Goal: Task Accomplishment & Management: Manage account settings

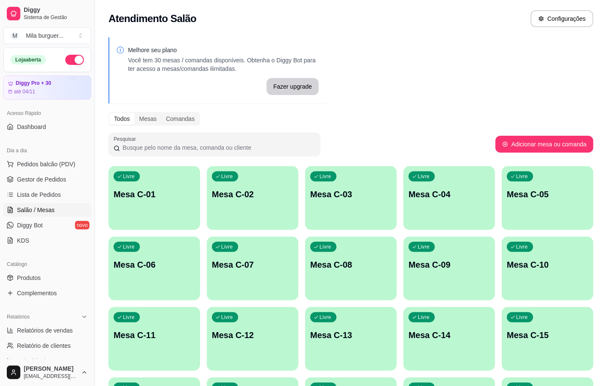
click at [147, 336] on p "Mesa C-11" at bounding box center [154, 335] width 81 height 12
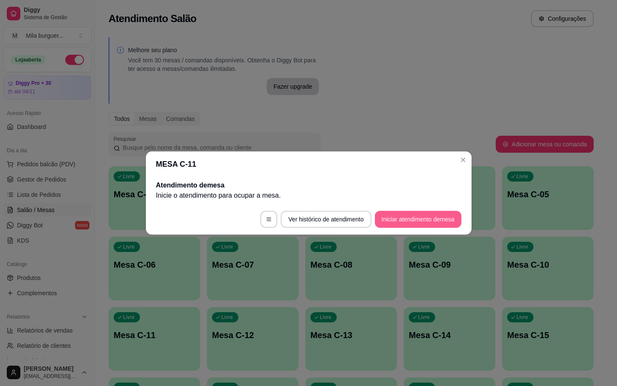
click at [419, 220] on button "Iniciar atendimento de mesa" at bounding box center [418, 219] width 87 height 17
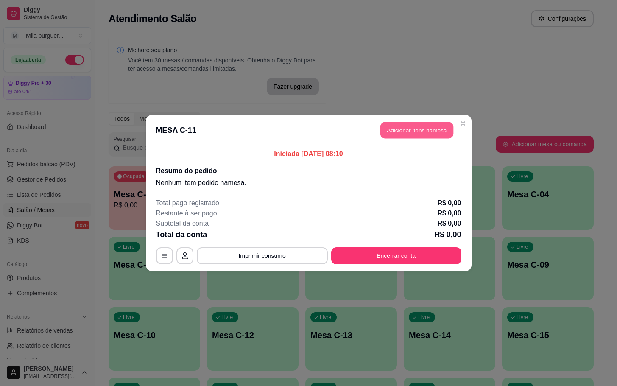
click at [391, 132] on button "Adicionar itens na mesa" at bounding box center [416, 130] width 73 height 17
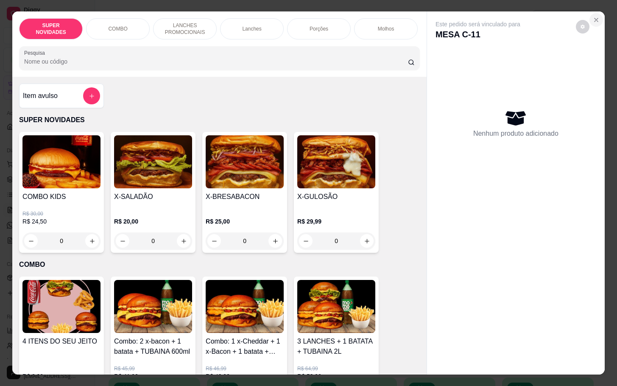
click at [596, 13] on button "Close" at bounding box center [597, 20] width 14 height 14
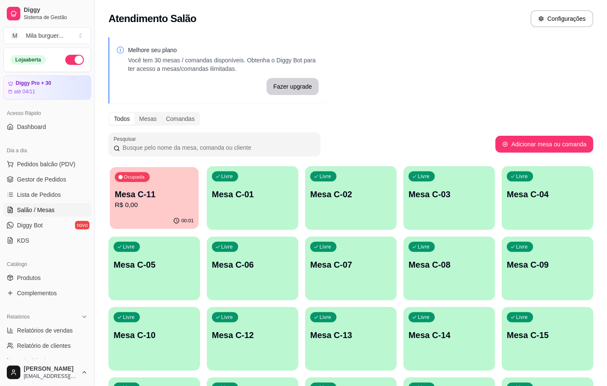
click at [139, 191] on p "Mesa C-11" at bounding box center [154, 194] width 79 height 11
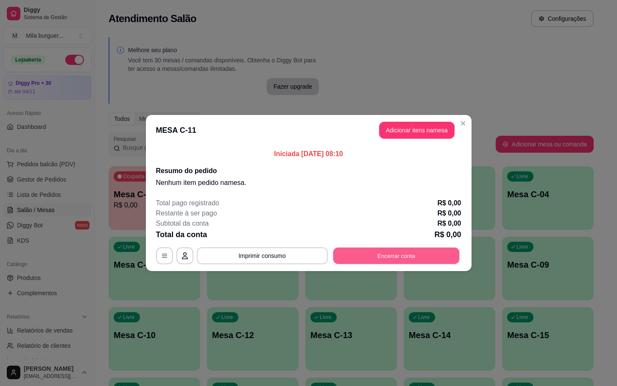
click at [358, 249] on button "Encerrar conta" at bounding box center [396, 256] width 126 height 17
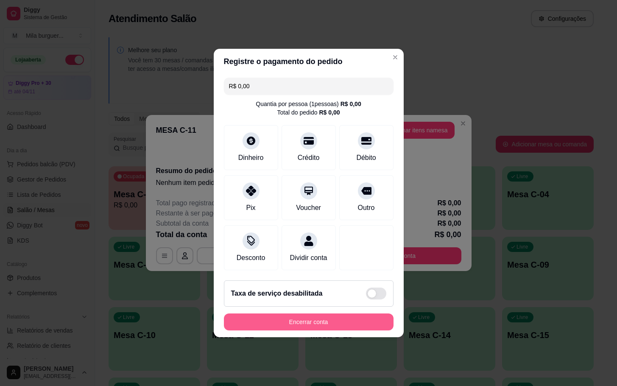
click at [341, 330] on button "Encerrar conta" at bounding box center [309, 321] width 170 height 17
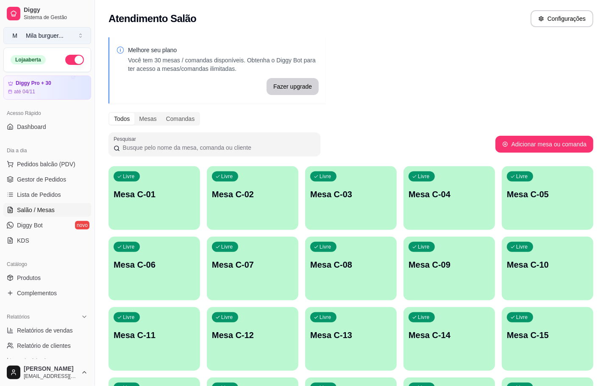
click at [78, 41] on button "M Mila burguer ..." at bounding box center [47, 35] width 88 height 17
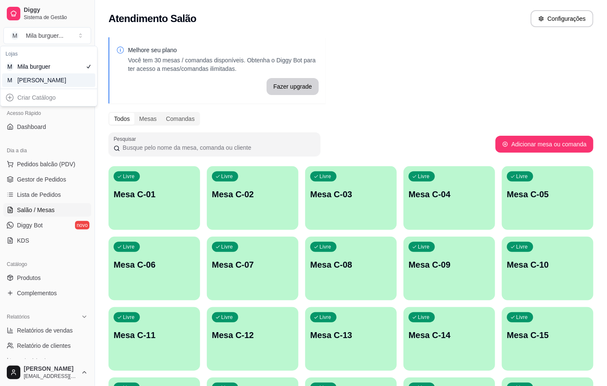
click at [59, 82] on div "M Mila Salgados" at bounding box center [48, 80] width 93 height 14
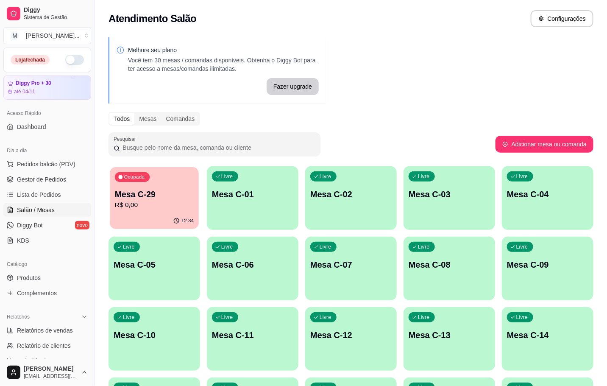
click at [161, 213] on button "Ocupada Mesa C-29 R$ 0,00 12:34" at bounding box center [154, 198] width 89 height 62
click at [245, 336] on p "Mesa C-11" at bounding box center [252, 335] width 79 height 11
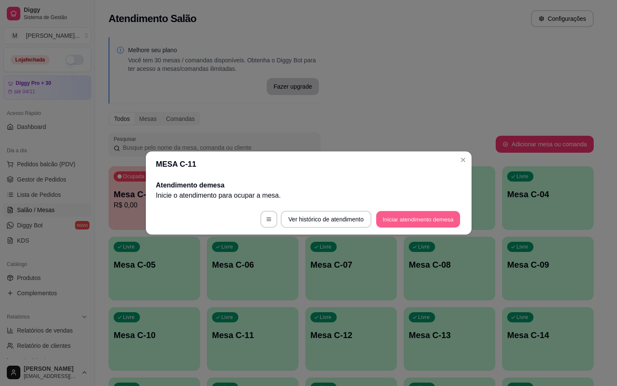
click at [402, 217] on button "Iniciar atendimento de mesa" at bounding box center [418, 219] width 84 height 17
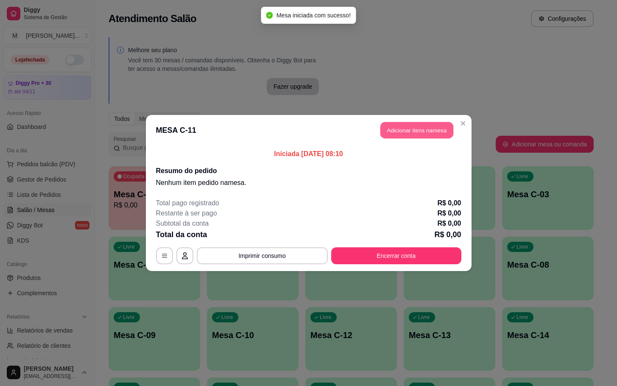
click at [393, 133] on button "Adicionar itens na mesa" at bounding box center [416, 130] width 73 height 17
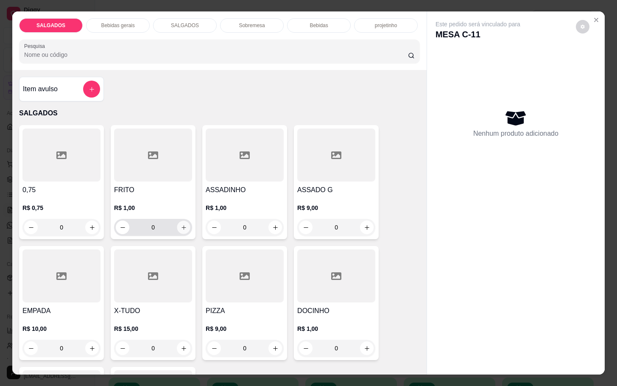
click at [183, 227] on button "increase-product-quantity" at bounding box center [183, 227] width 13 height 13
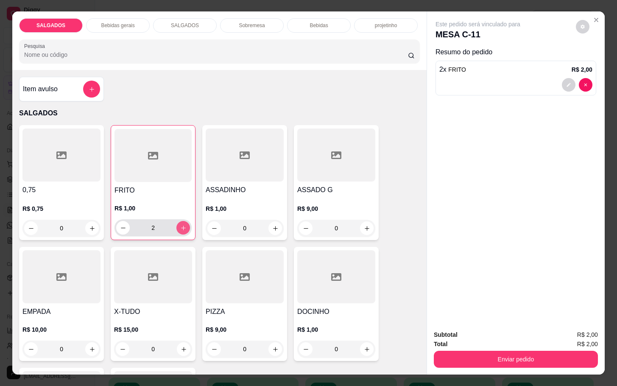
click at [183, 227] on button "increase-product-quantity" at bounding box center [183, 228] width 14 height 14
click at [183, 227] on button "increase-product-quantity" at bounding box center [183, 227] width 13 height 13
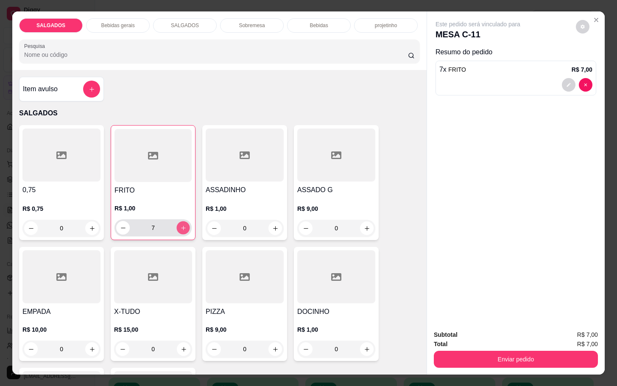
click at [183, 227] on button "increase-product-quantity" at bounding box center [183, 227] width 13 height 13
click at [122, 222] on button "decrease-product-quantity" at bounding box center [123, 228] width 14 height 14
type input "7"
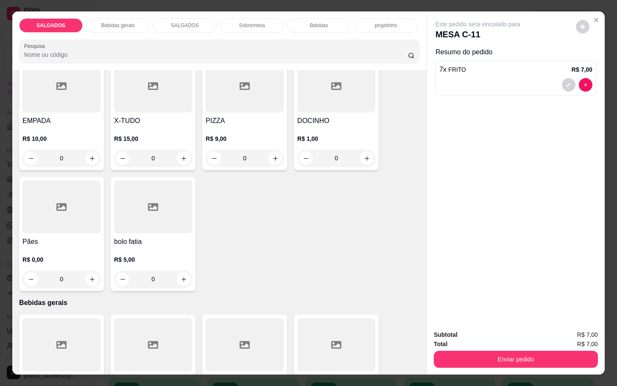
scroll to position [318, 0]
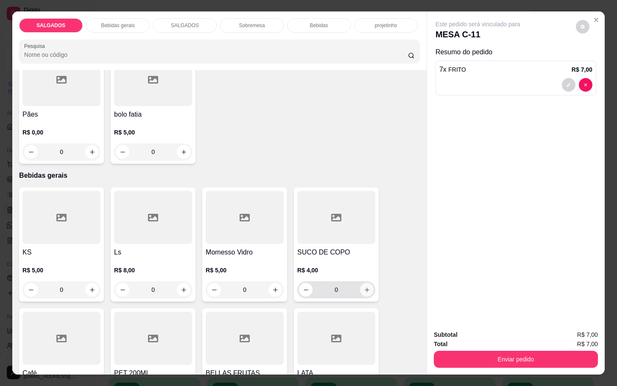
click at [360, 289] on button "increase-product-quantity" at bounding box center [367, 290] width 14 height 14
type input "1"
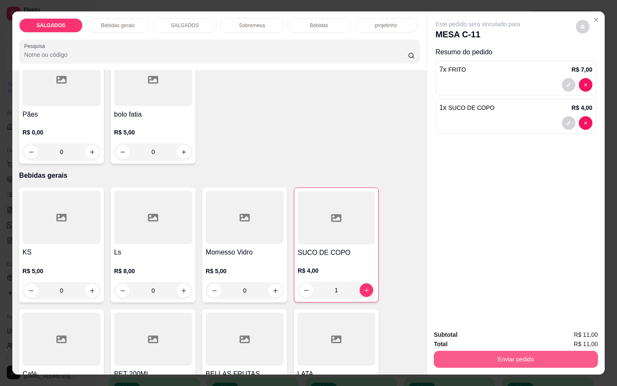
click at [494, 356] on button "Enviar pedido" at bounding box center [516, 359] width 164 height 17
click at [573, 330] on button "Enviar pedido" at bounding box center [574, 334] width 47 height 16
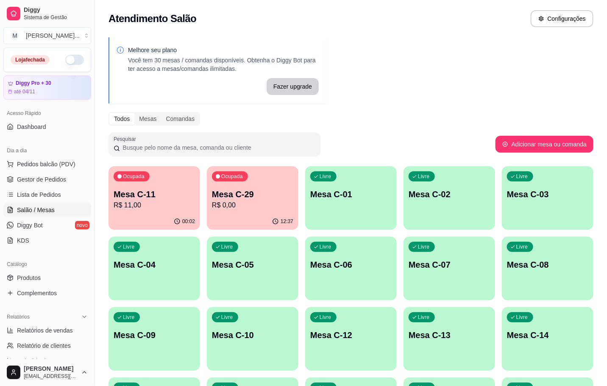
click at [234, 205] on p "R$ 0,00" at bounding box center [252, 205] width 81 height 10
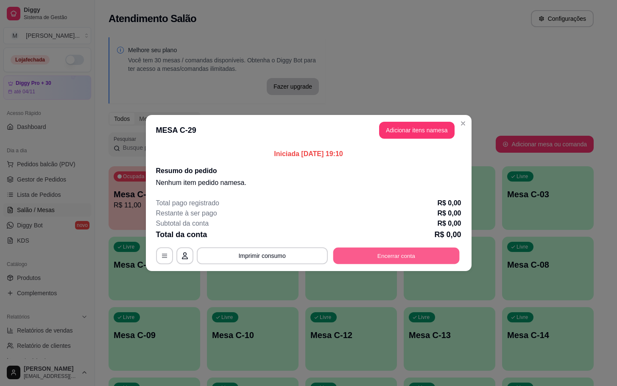
click at [388, 256] on button "Encerrar conta" at bounding box center [396, 256] width 126 height 17
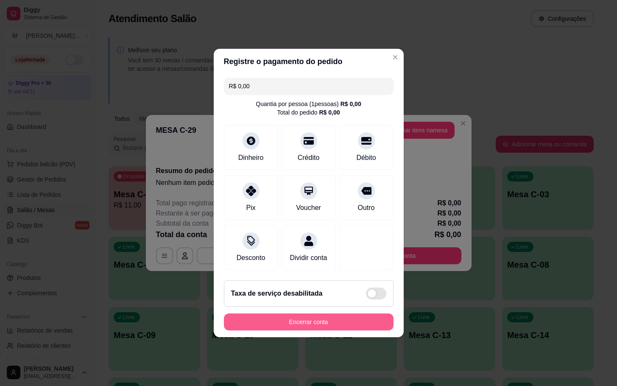
click at [351, 319] on button "Encerrar conta" at bounding box center [309, 321] width 170 height 17
click at [366, 329] on button "Encerrar conta" at bounding box center [308, 322] width 165 height 17
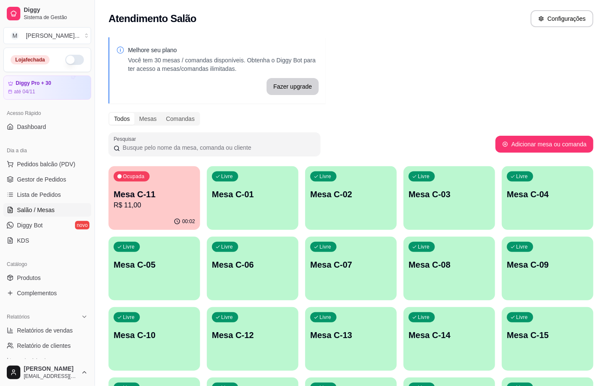
click at [255, 274] on div "Livre Mesa C-06" at bounding box center [253, 263] width 92 height 53
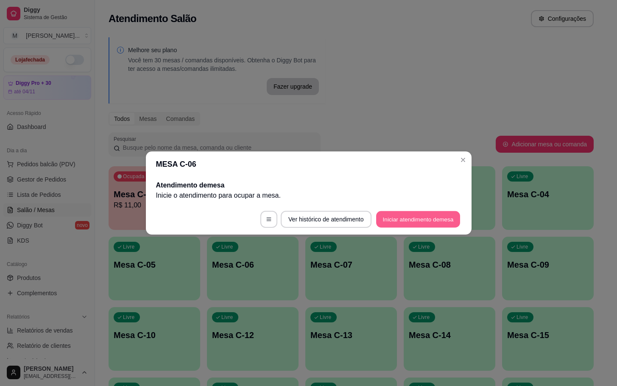
click at [394, 219] on button "Iniciar atendimento de mesa" at bounding box center [418, 219] width 84 height 17
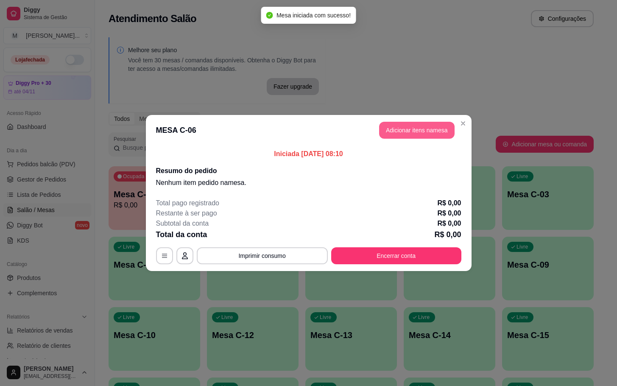
click at [392, 129] on button "Adicionar itens na mesa" at bounding box center [416, 130] width 75 height 17
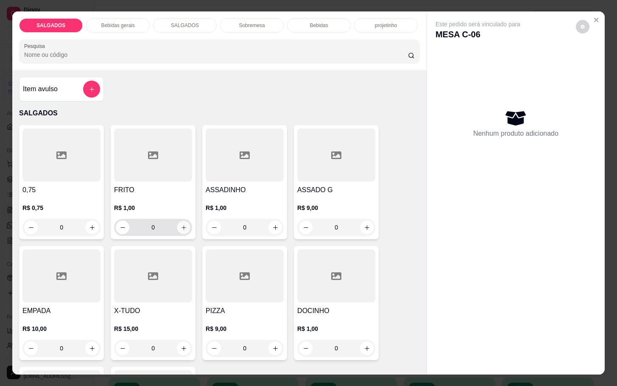
click at [181, 224] on icon "increase-product-quantity" at bounding box center [184, 227] width 6 height 6
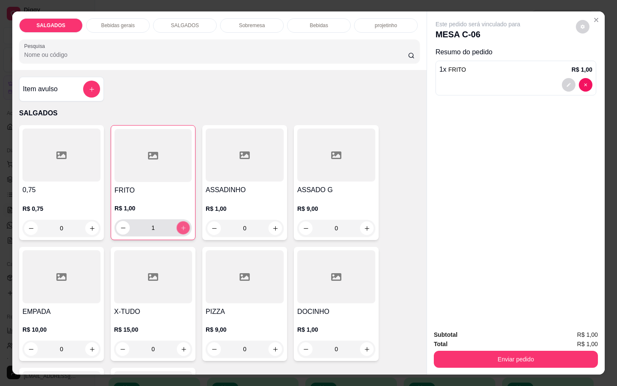
click at [180, 225] on icon "increase-product-quantity" at bounding box center [183, 228] width 6 height 6
type input "5"
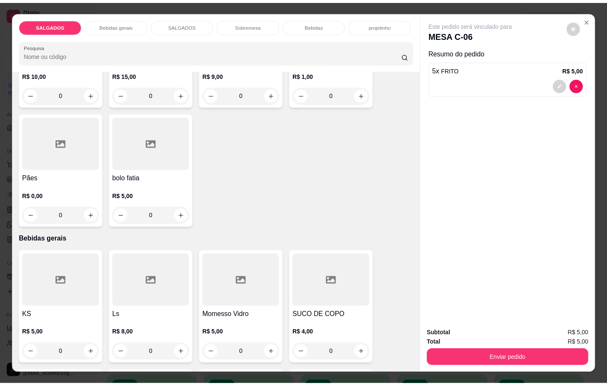
scroll to position [382, 0]
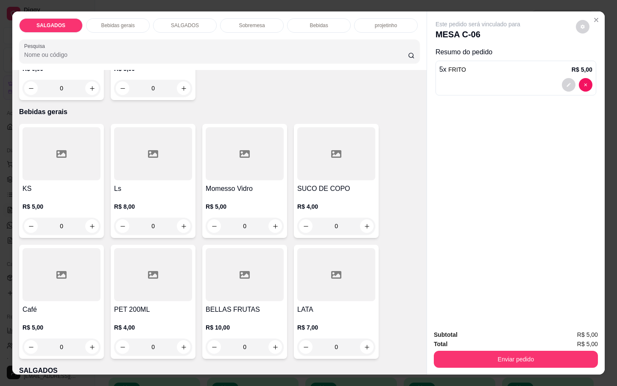
click at [57, 282] on div at bounding box center [61, 274] width 78 height 53
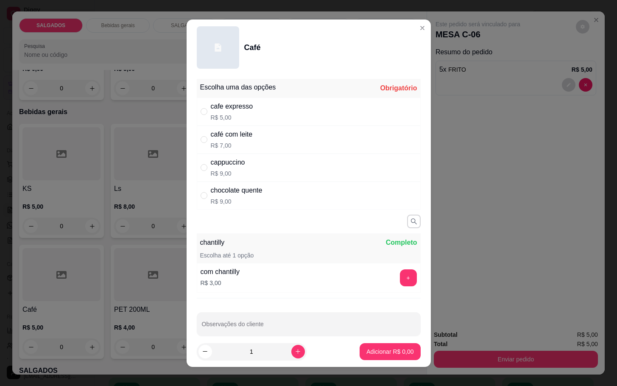
click at [211, 143] on p "R$ 7,00" at bounding box center [232, 145] width 42 height 8
radio input "true"
click at [382, 355] on button "Adicionar R$ 7,00" at bounding box center [390, 351] width 59 height 17
type input "1"
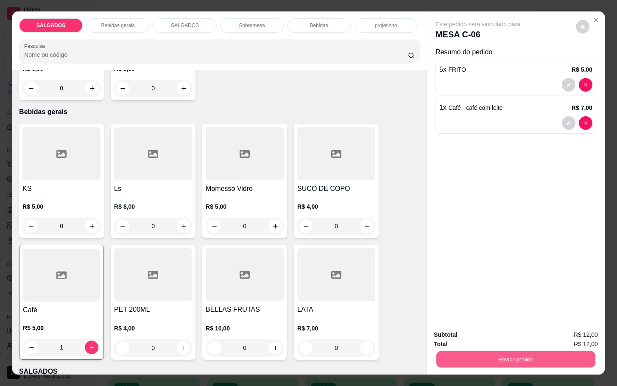
click at [550, 363] on button "Enviar pedido" at bounding box center [515, 359] width 159 height 17
click at [569, 330] on button "Enviar pedido" at bounding box center [574, 334] width 47 height 16
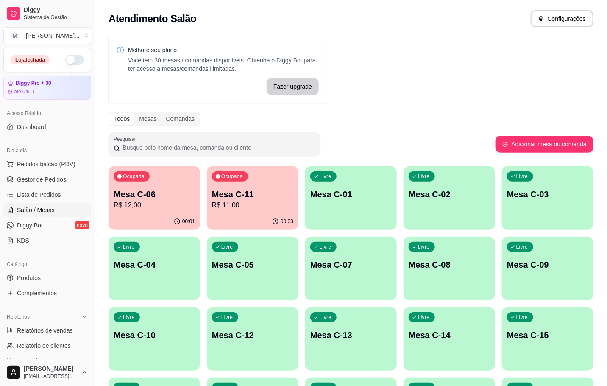
click at [269, 223] on button "Ocupada Mesa C-11 R$ 11,00 00:03" at bounding box center [253, 198] width 92 height 64
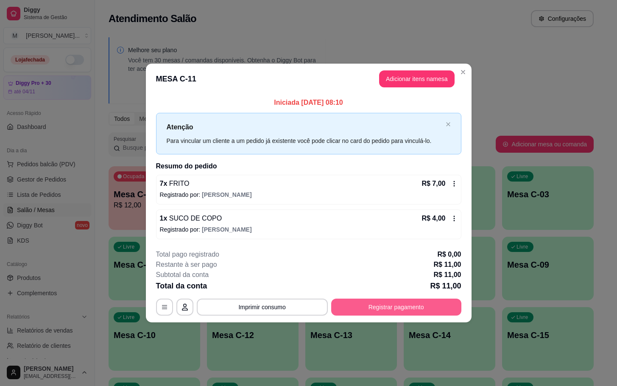
click at [438, 309] on button "Registrar pagamento" at bounding box center [396, 307] width 130 height 17
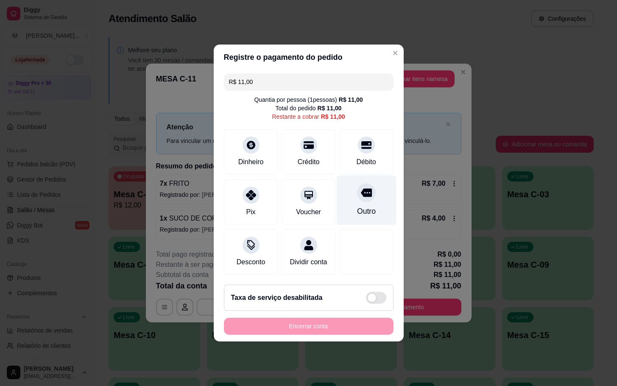
click at [357, 210] on div "Outro" at bounding box center [366, 211] width 19 height 11
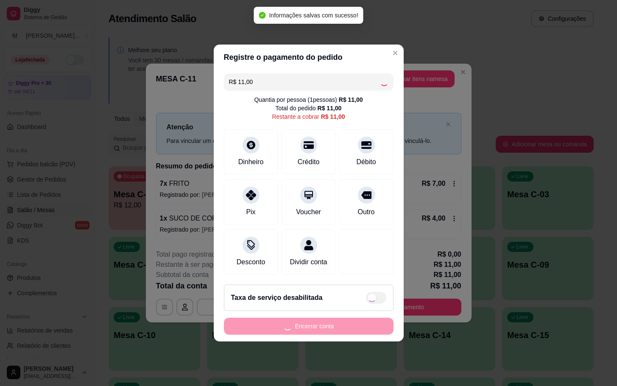
type input "R$ 0,00"
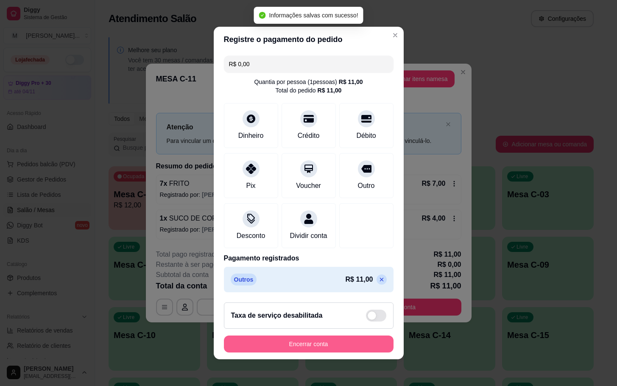
click at [317, 352] on button "Encerrar conta" at bounding box center [309, 343] width 170 height 17
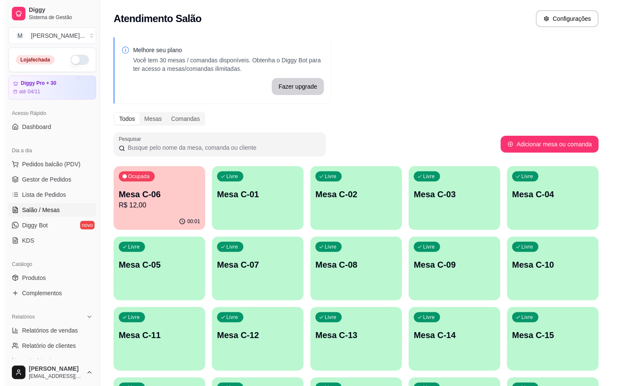
scroll to position [230, 0]
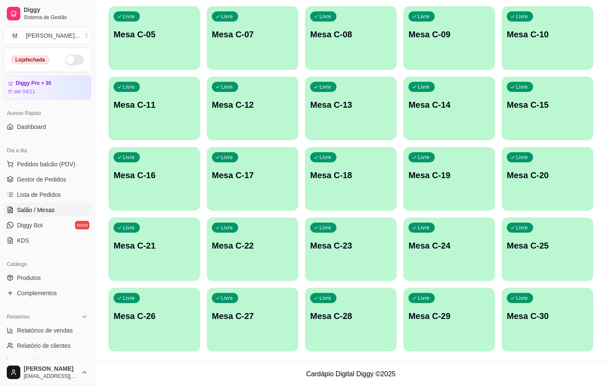
click at [174, 125] on div "Livre Mesa C-11" at bounding box center [155, 103] width 92 height 53
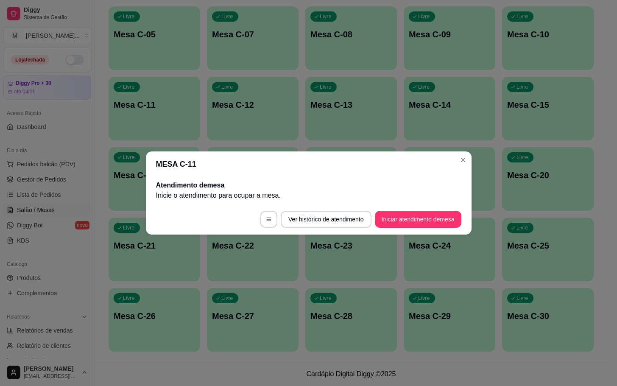
drag, startPoint x: 419, startPoint y: 207, endPoint x: 415, endPoint y: 213, distance: 7.2
click at [416, 211] on footer "Ver histórico de atendimento Iniciar atendimento de mesa" at bounding box center [309, 219] width 326 height 31
click at [415, 215] on button "Iniciar atendimento de mesa" at bounding box center [418, 219] width 87 height 17
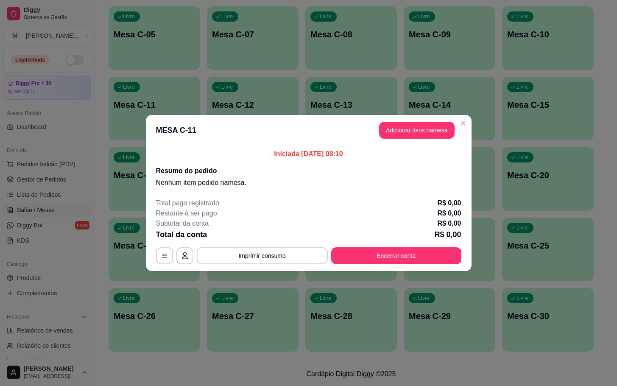
drag, startPoint x: 422, startPoint y: 140, endPoint x: 417, endPoint y: 139, distance: 4.3
click at [422, 139] on header "MESA C-11 Adicionar itens na mesa" at bounding box center [309, 130] width 326 height 31
click at [417, 131] on button "Adicionar itens na mesa" at bounding box center [416, 130] width 75 height 17
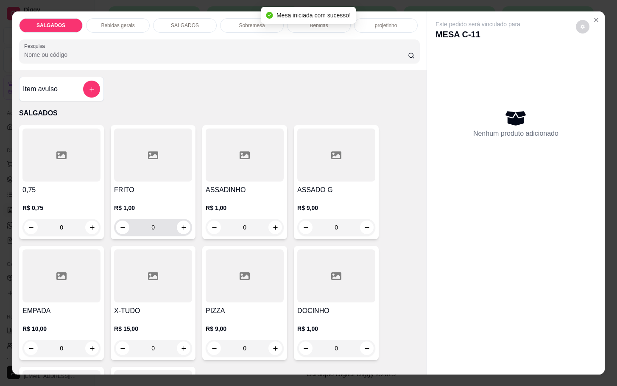
drag, startPoint x: 162, startPoint y: 221, endPoint x: 187, endPoint y: 226, distance: 26.1
click at [162, 221] on input "0" at bounding box center [153, 227] width 48 height 17
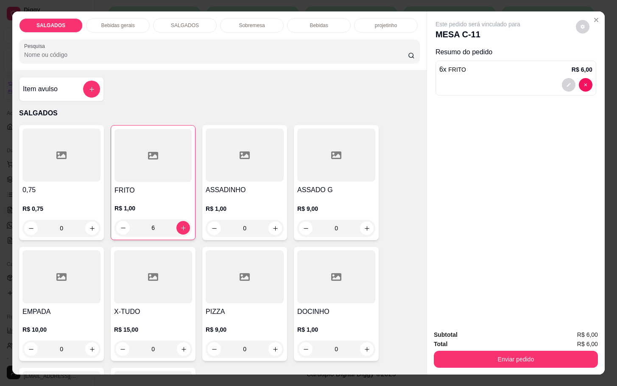
type input "6"
click at [104, 22] on p "Bebidas gerais" at bounding box center [118, 25] width 34 height 7
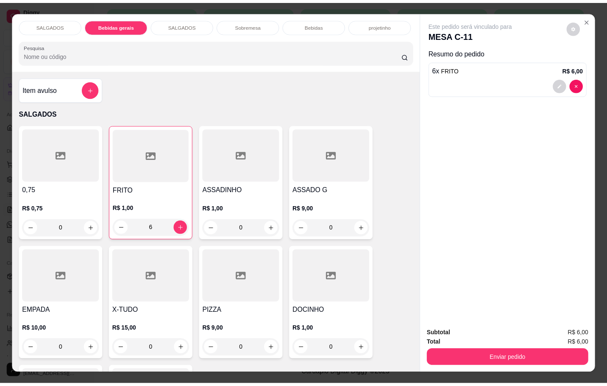
scroll to position [20, 0]
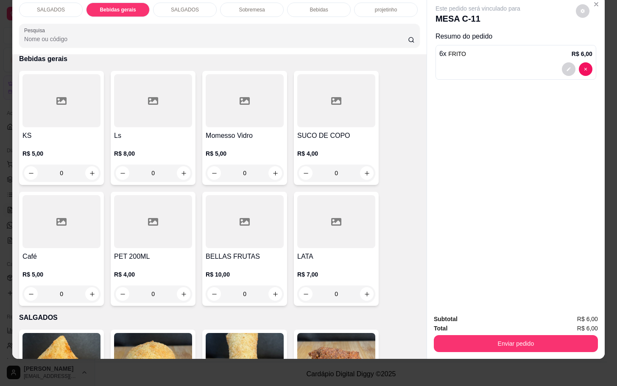
click at [55, 233] on div at bounding box center [61, 221] width 78 height 53
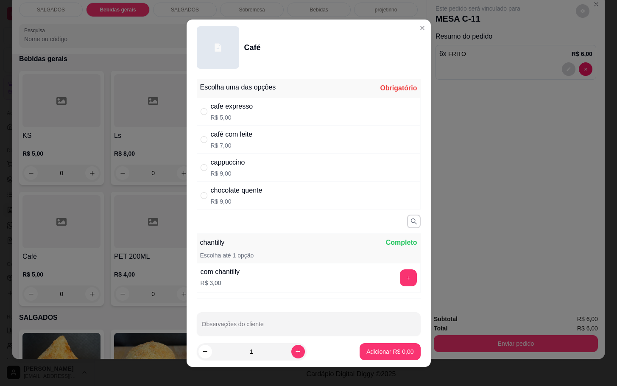
click at [240, 145] on p "R$ 7,00" at bounding box center [232, 145] width 42 height 8
radio input "true"
click at [383, 351] on p "Adicionar R$ 7,00" at bounding box center [389, 351] width 47 height 8
type input "1"
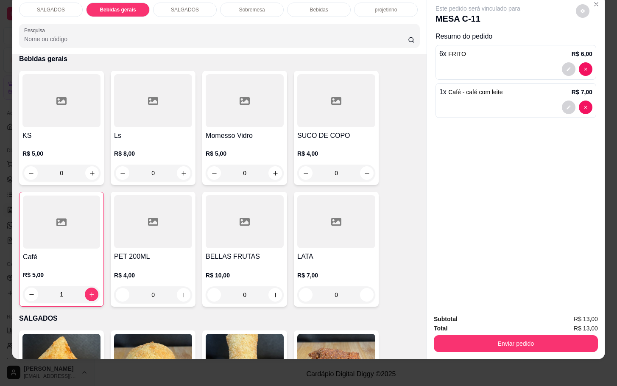
click at [59, 236] on div at bounding box center [61, 222] width 77 height 53
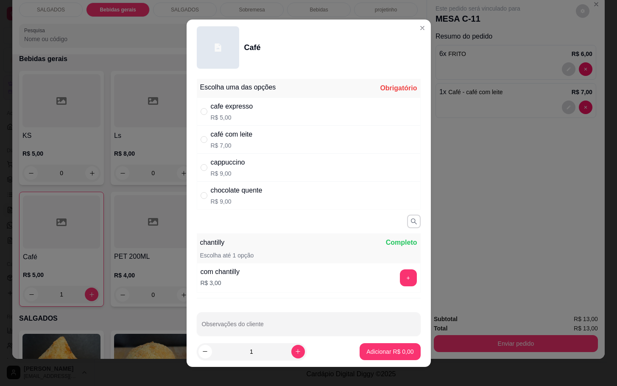
click at [213, 113] on p "R$ 5,00" at bounding box center [232, 117] width 42 height 8
radio input "true"
click at [361, 357] on button "Adicionar R$ 5,00" at bounding box center [390, 351] width 59 height 17
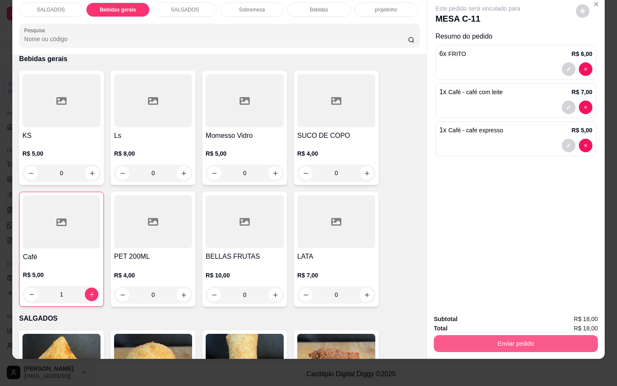
click at [527, 324] on div "Total R$ 18,00" at bounding box center [516, 328] width 164 height 9
click at [520, 335] on button "Enviar pedido" at bounding box center [516, 343] width 164 height 17
click at [583, 315] on button "Enviar pedido" at bounding box center [575, 313] width 48 height 16
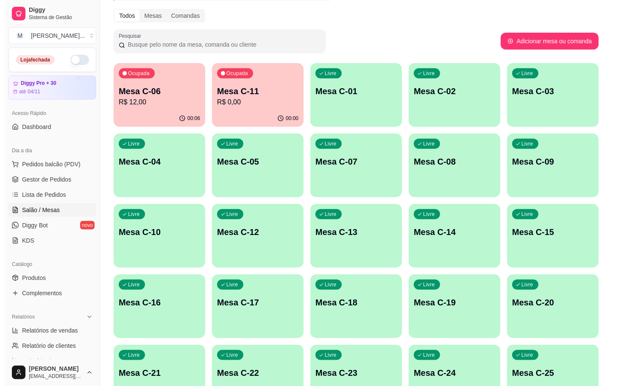
scroll to position [0, 0]
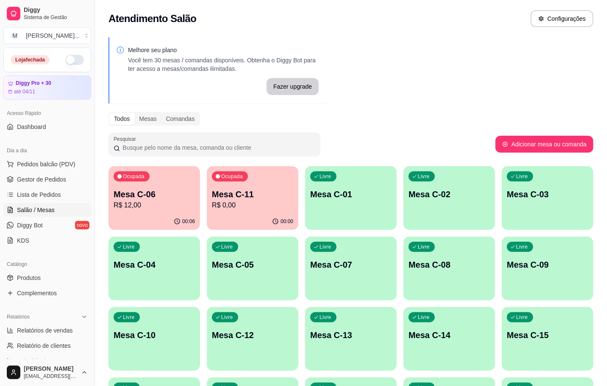
click at [154, 193] on p "Mesa C-06" at bounding box center [154, 194] width 81 height 12
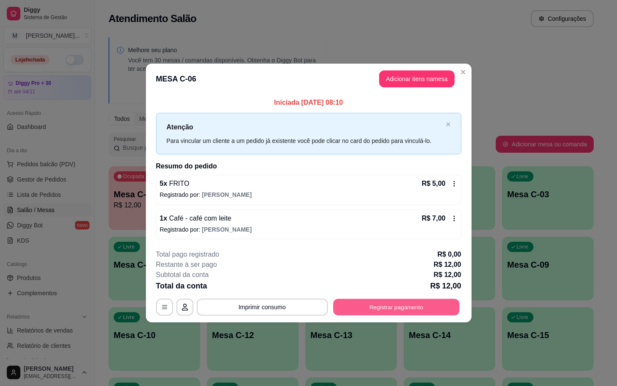
click at [359, 302] on button "Registrar pagamento" at bounding box center [396, 307] width 126 height 17
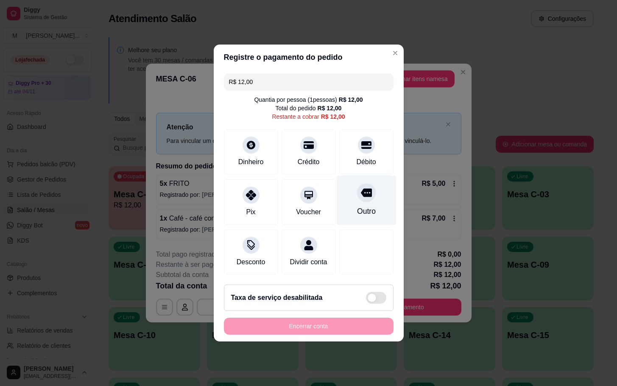
click at [357, 192] on div at bounding box center [366, 192] width 19 height 19
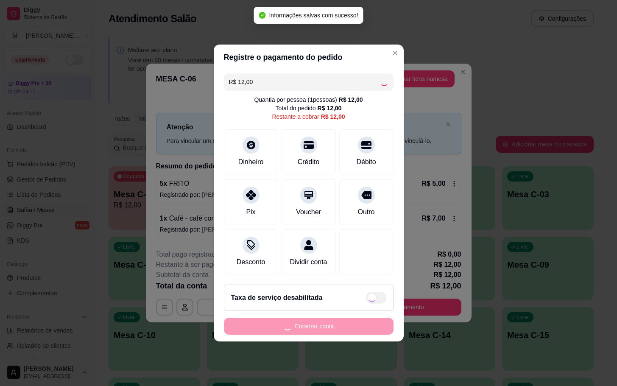
type input "R$ 0,00"
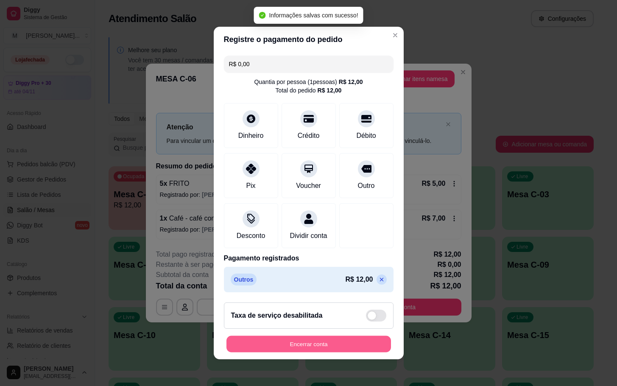
click at [350, 350] on button "Encerrar conta" at bounding box center [308, 344] width 165 height 17
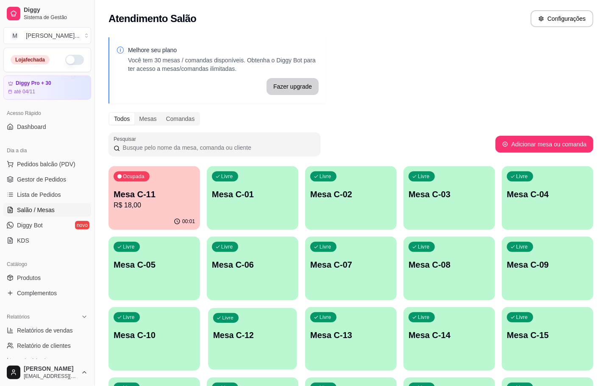
click at [261, 314] on div "Livre Mesa C-12" at bounding box center [252, 334] width 89 height 52
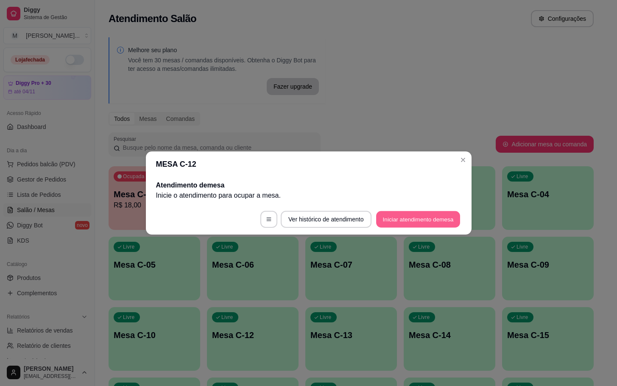
click at [433, 221] on button "Iniciar atendimento de mesa" at bounding box center [418, 219] width 84 height 17
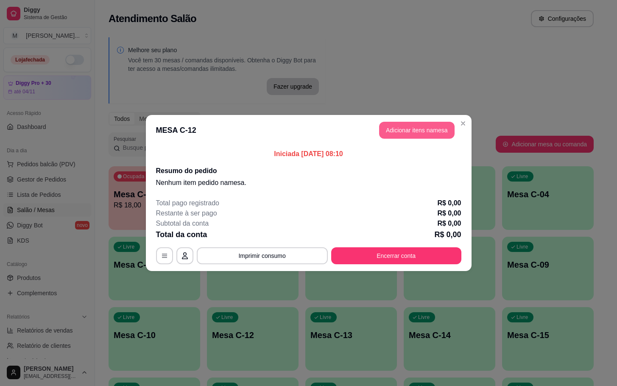
click at [429, 133] on button "Adicionar itens na mesa" at bounding box center [416, 130] width 75 height 17
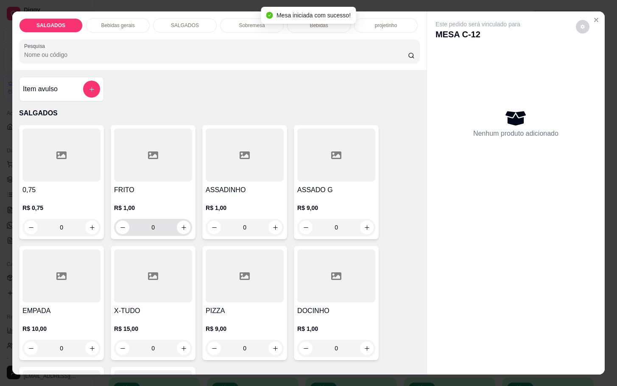
click at [159, 220] on input "0" at bounding box center [153, 227] width 48 height 17
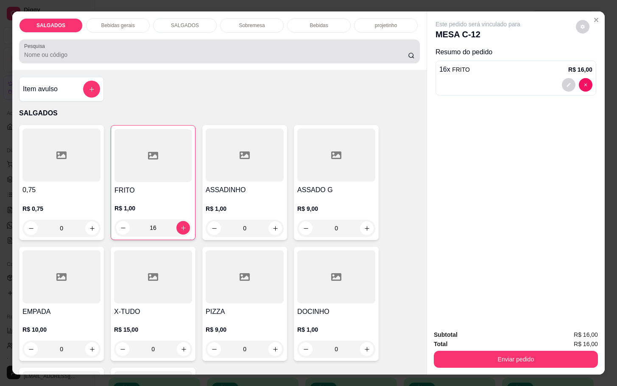
type input "16"
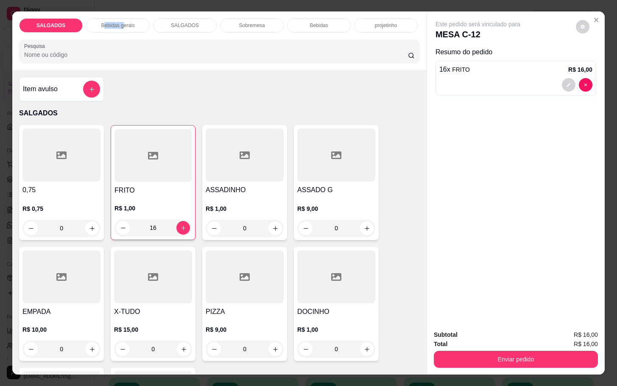
drag, startPoint x: 115, startPoint y: 19, endPoint x: 118, endPoint y: 25, distance: 7.2
click at [118, 25] on div "Bebidas gerais" at bounding box center [118, 25] width 64 height 14
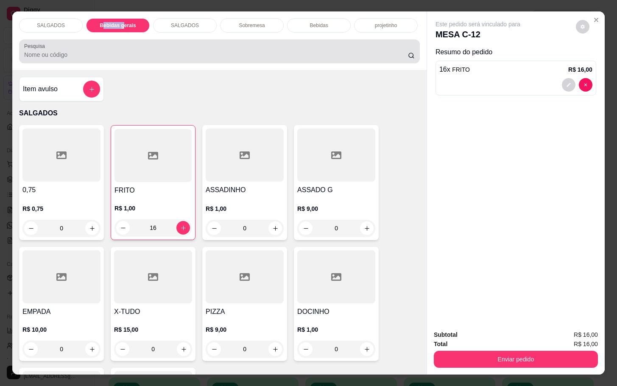
scroll to position [20, 0]
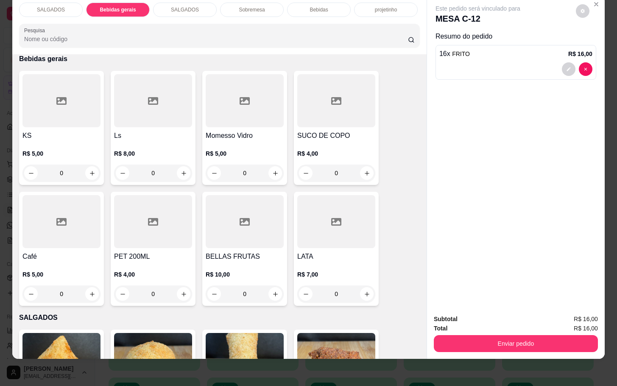
click at [139, 109] on div at bounding box center [153, 100] width 78 height 53
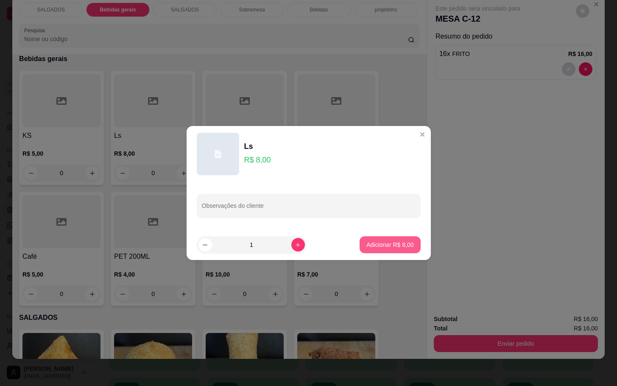
click at [400, 243] on p "Adicionar R$ 8,00" at bounding box center [389, 244] width 47 height 8
type input "1"
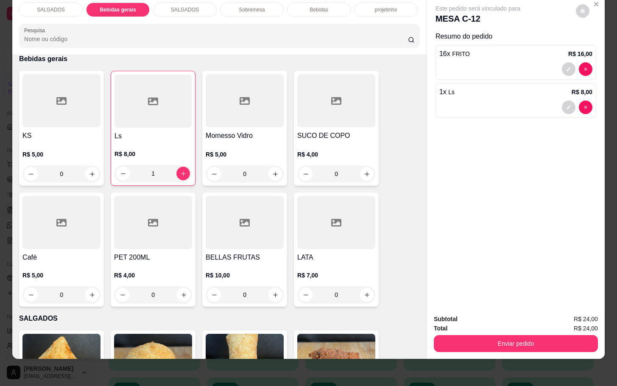
drag, startPoint x: 514, startPoint y: 347, endPoint x: 518, endPoint y: 340, distance: 8.7
click at [515, 344] on div "Subtotal R$ 24,00 Total R$ 24,00 Enviar pedido" at bounding box center [516, 332] width 178 height 51
click at [518, 341] on button "Enviar pedido" at bounding box center [516, 343] width 164 height 17
click at [570, 308] on button "Enviar pedido" at bounding box center [574, 313] width 47 height 16
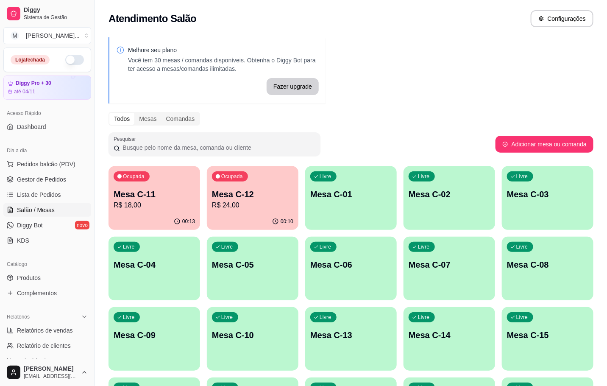
click at [186, 196] on p "Mesa C-11" at bounding box center [154, 194] width 81 height 12
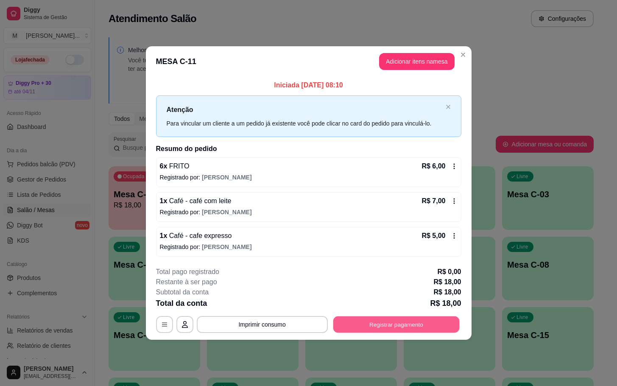
click at [413, 324] on button "Registrar pagamento" at bounding box center [396, 324] width 126 height 17
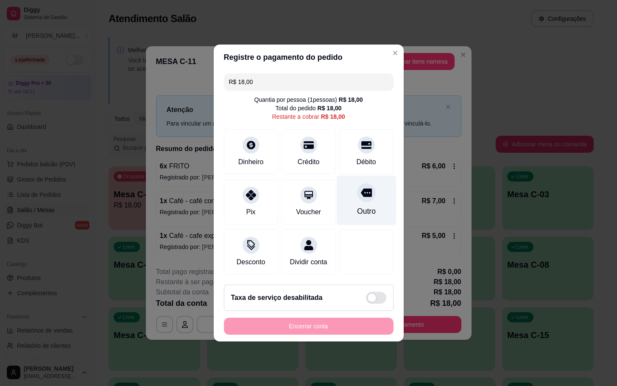
click at [357, 206] on div "Outro" at bounding box center [366, 211] width 19 height 11
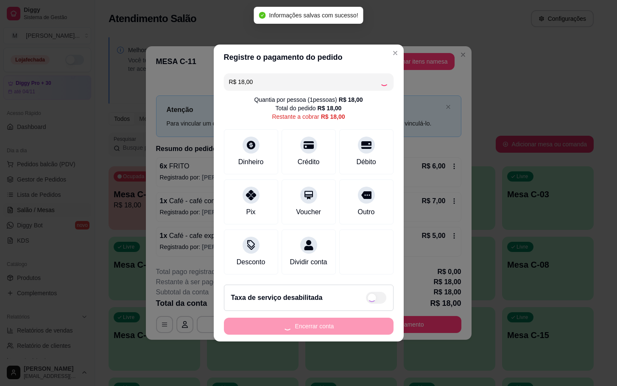
type input "R$ 0,00"
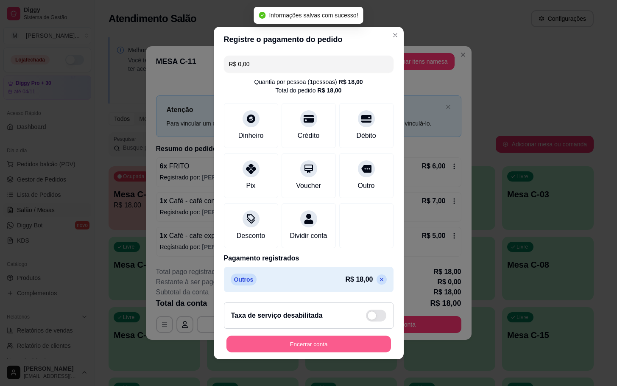
click at [364, 352] on button "Encerrar conta" at bounding box center [308, 344] width 165 height 17
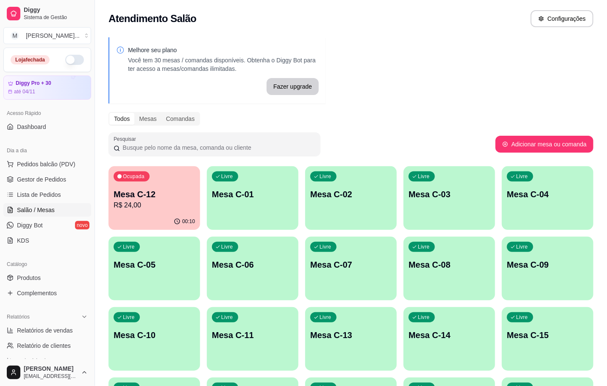
click at [136, 196] on p "Mesa C-12" at bounding box center [154, 194] width 81 height 12
click at [170, 207] on p "R$ 24,00" at bounding box center [154, 205] width 81 height 10
click at [155, 172] on div "Ocupada Mesa C-12 R$ 24,00" at bounding box center [154, 190] width 89 height 46
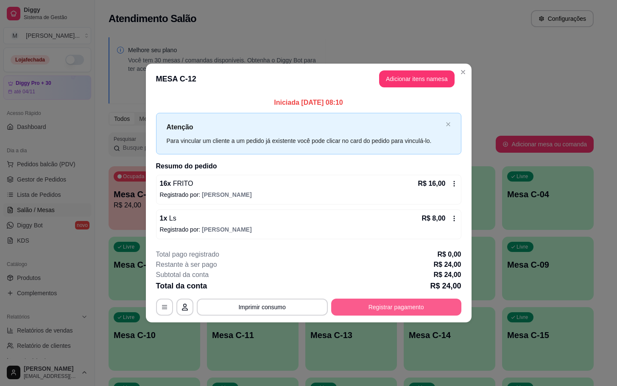
click at [414, 314] on button "Registrar pagamento" at bounding box center [396, 307] width 130 height 17
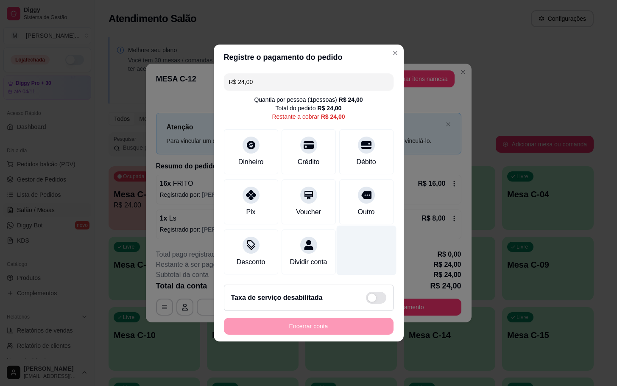
drag, startPoint x: 362, startPoint y: 154, endPoint x: 354, endPoint y: 236, distance: 82.3
click at [361, 157] on div "Débito" at bounding box center [366, 162] width 20 height 10
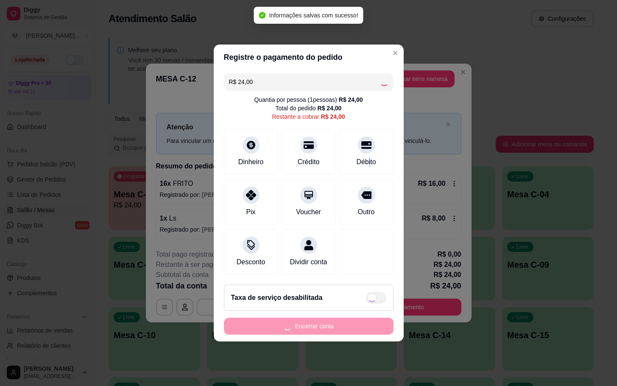
type input "R$ 0,00"
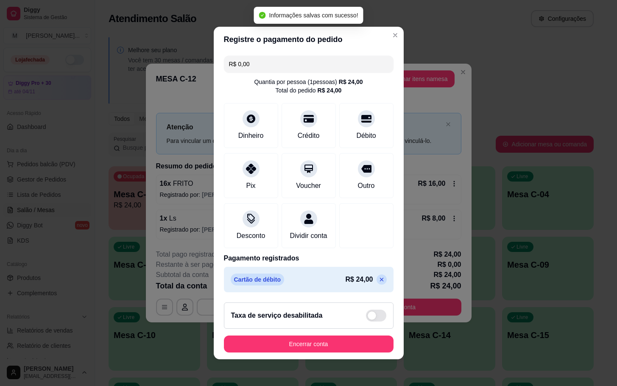
click at [324, 359] on footer "Taxa de serviço desabilitada Encerrar conta" at bounding box center [309, 328] width 190 height 64
click at [325, 358] on footer "Taxa de serviço desabilitada Encerrar conta" at bounding box center [309, 328] width 190 height 64
click at [326, 352] on button "Encerrar conta" at bounding box center [309, 343] width 170 height 17
